Goal: Task Accomplishment & Management: Manage account settings

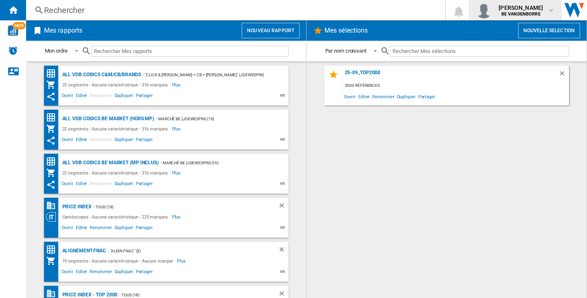
click at [488, 2] on button "luis alfredo rojas mora BE VANDENBORRE" at bounding box center [515, 10] width 92 height 20
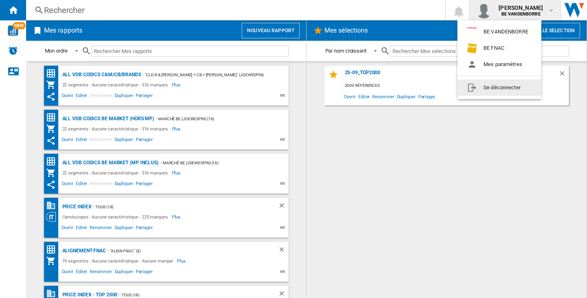
click at [508, 89] on button "Se déconnecter" at bounding box center [500, 88] width 84 height 16
